Goal: Find specific page/section

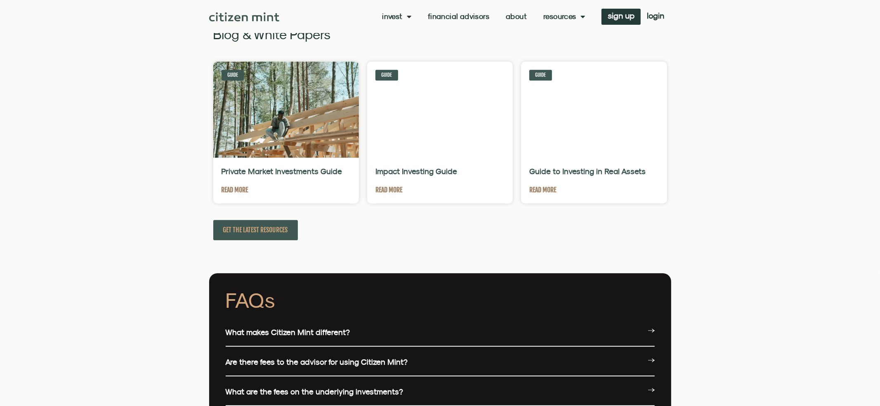
scroll to position [1745, 0]
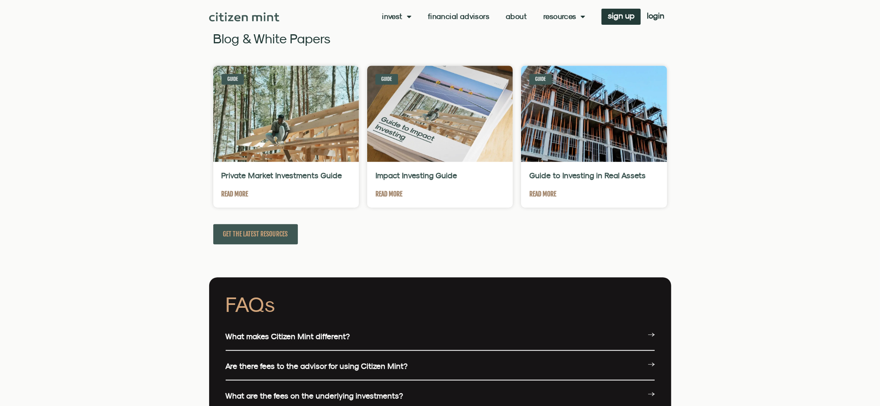
click at [449, 19] on link "Financial Advisors" at bounding box center [458, 16] width 61 height 8
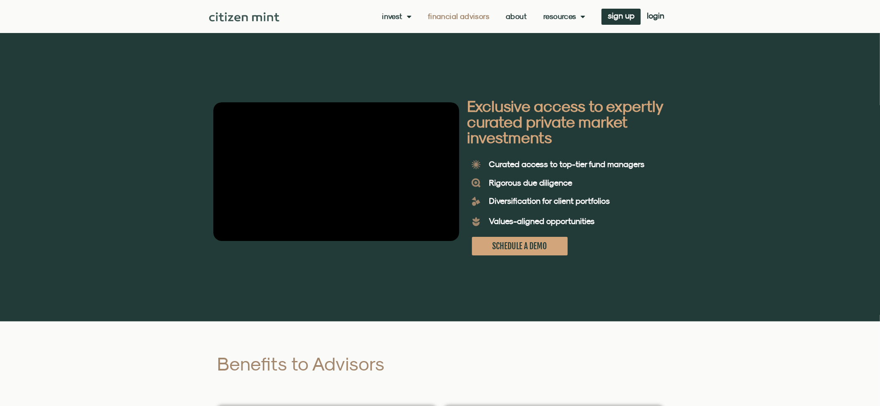
click at [522, 16] on link "About" at bounding box center [516, 16] width 21 height 8
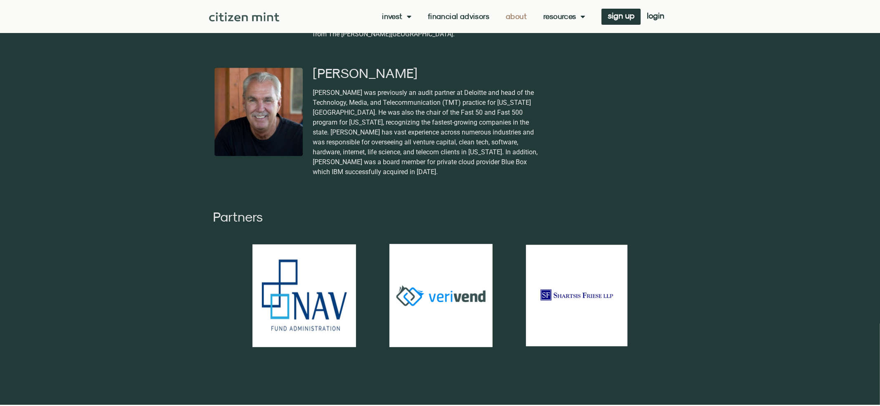
scroll to position [1660, 0]
